Goal: Task Accomplishment & Management: Use online tool/utility

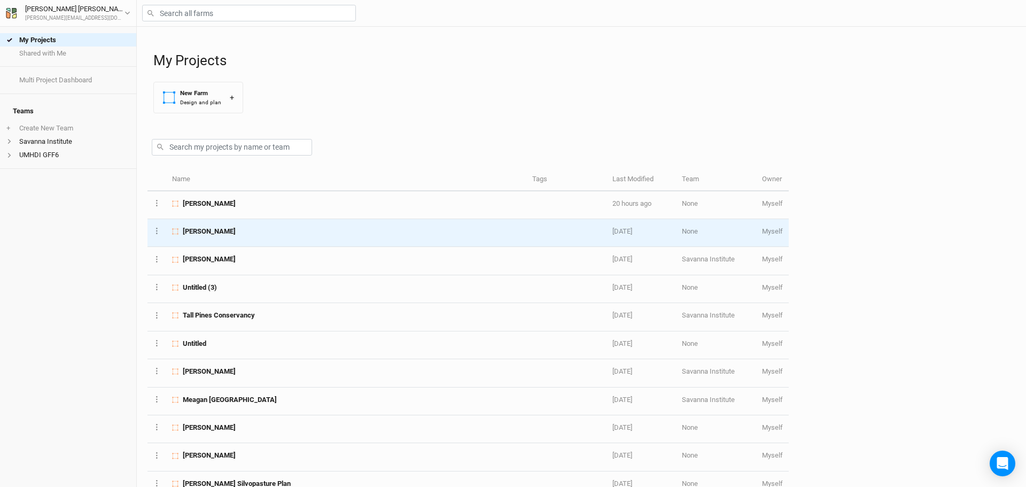
click at [201, 233] on span "[PERSON_NAME]" at bounding box center [209, 232] width 53 height 10
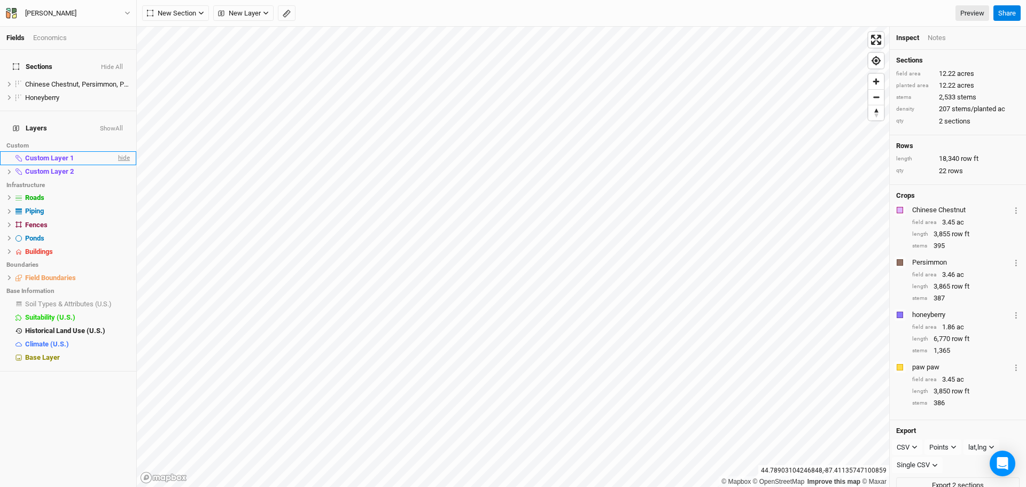
click at [116, 151] on span "hide" at bounding box center [123, 157] width 14 height 13
click at [117, 165] on span "hide" at bounding box center [123, 171] width 14 height 13
click at [116, 191] on span "hide" at bounding box center [123, 197] width 14 height 13
click at [117, 205] on span "hide" at bounding box center [123, 211] width 14 height 13
click at [118, 218] on span "hide" at bounding box center [123, 224] width 14 height 13
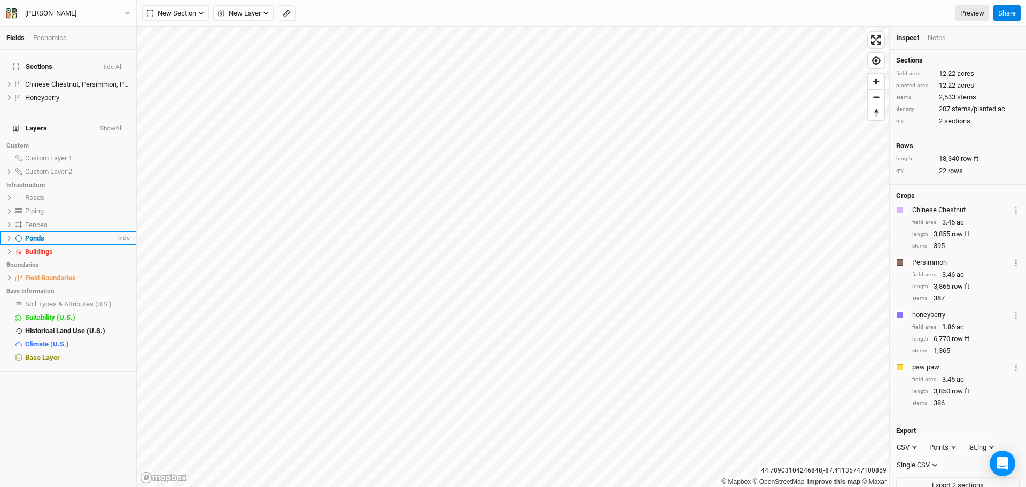
click at [119, 231] on span "hide" at bounding box center [123, 237] width 14 height 13
click at [116, 231] on span "show" at bounding box center [121, 237] width 17 height 13
click at [116, 271] on span "hide" at bounding box center [123, 277] width 14 height 13
click at [110, 91] on span "hide" at bounding box center [116, 97] width 12 height 13
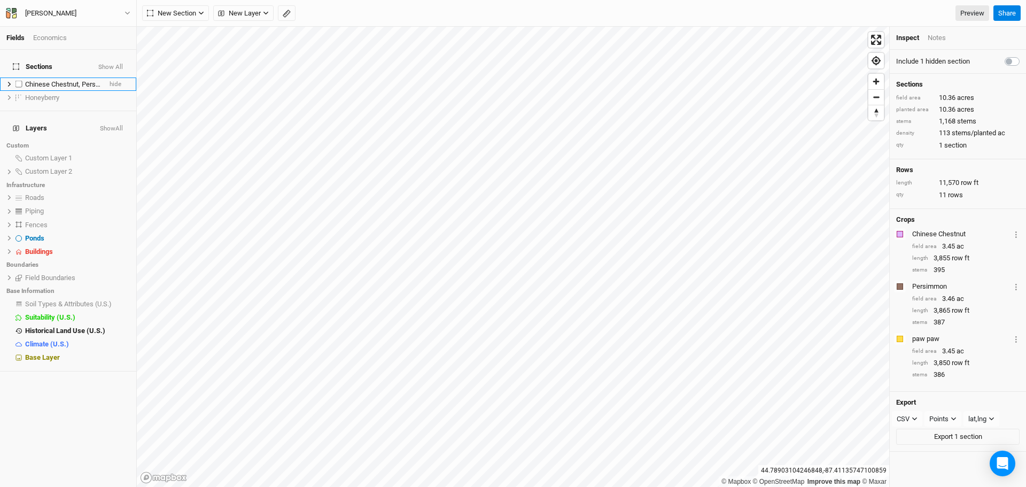
click at [8, 81] on icon at bounding box center [9, 84] width 6 height 6
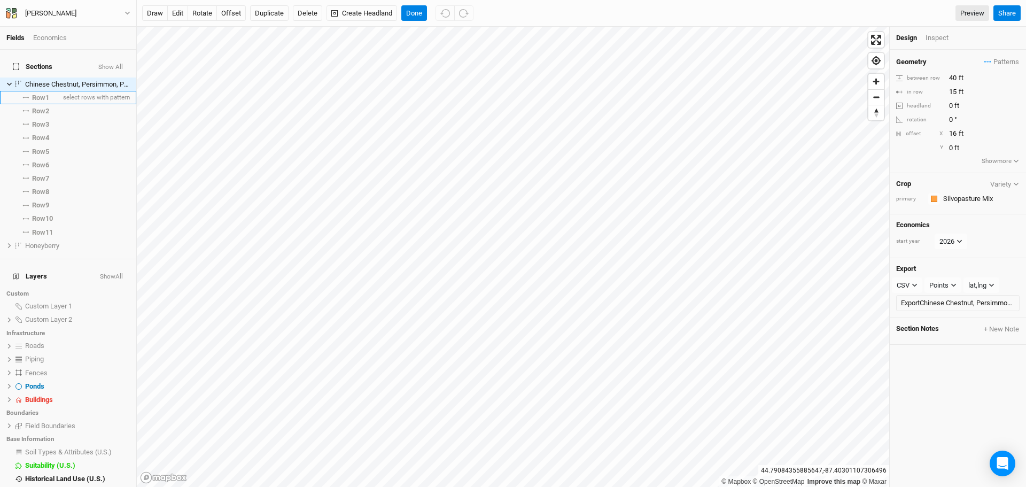
click at [49, 94] on span "Row 1" at bounding box center [40, 98] width 17 height 9
click at [935, 41] on div "Inspect" at bounding box center [944, 38] width 38 height 10
